Goal: Navigation & Orientation: Find specific page/section

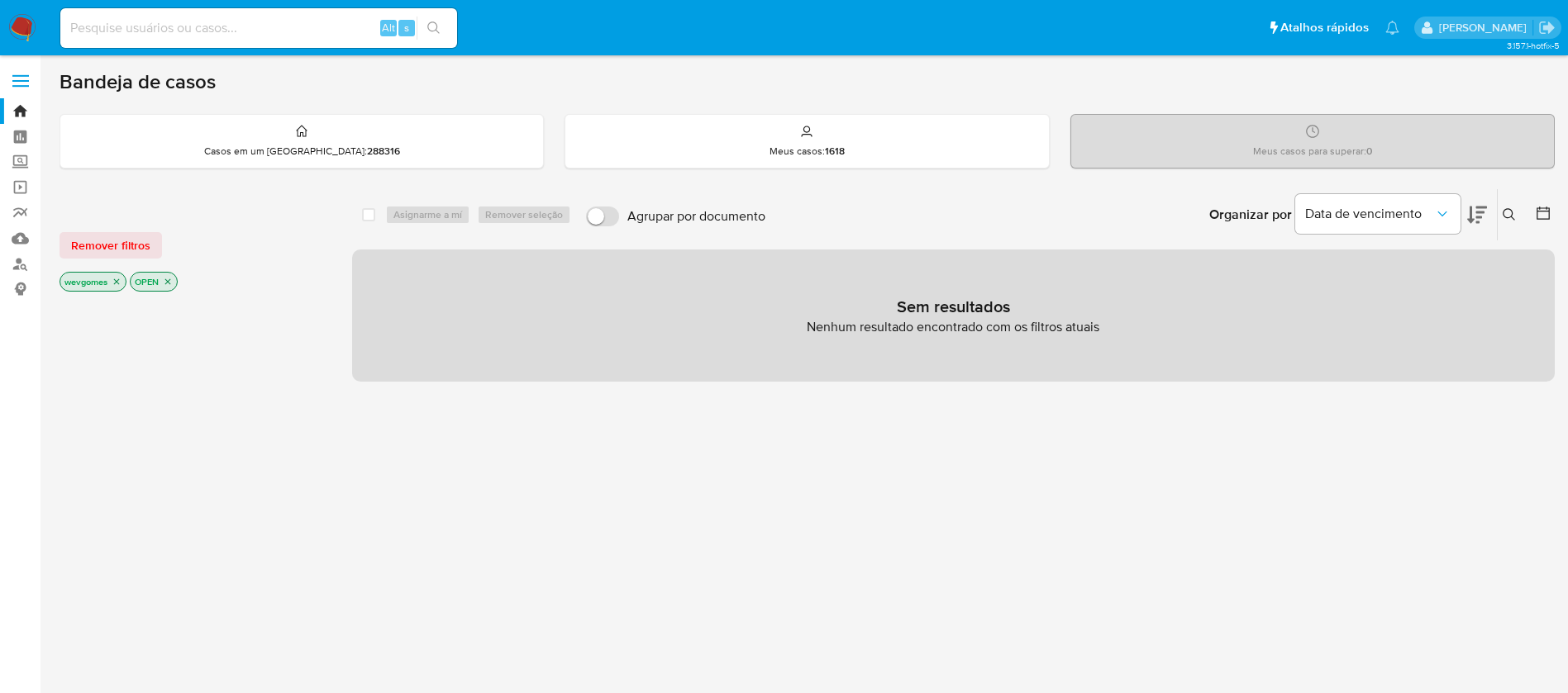
click at [32, 30] on img at bounding box center [22, 28] width 28 height 28
click at [21, 32] on img at bounding box center [22, 28] width 28 height 28
drag, startPoint x: 28, startPoint y: 25, endPoint x: 86, endPoint y: 16, distance: 58.7
click at [27, 25] on img at bounding box center [22, 28] width 28 height 28
